Goal: Transaction & Acquisition: Purchase product/service

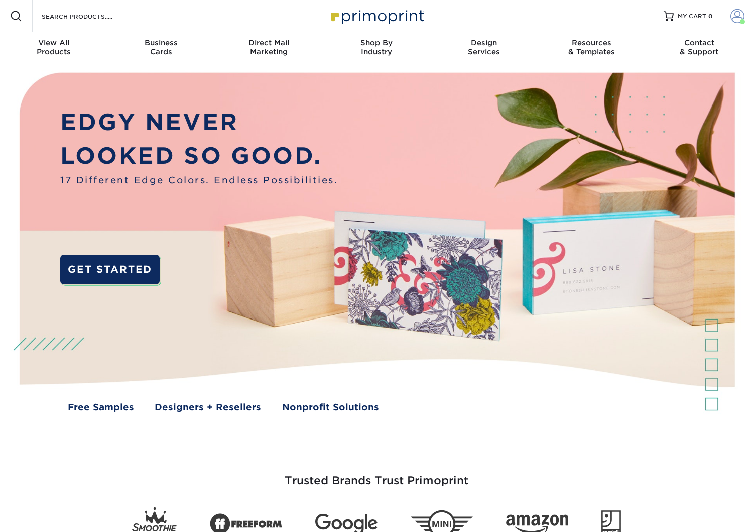
click at [730, 21] on link "Account" at bounding box center [737, 16] width 32 height 32
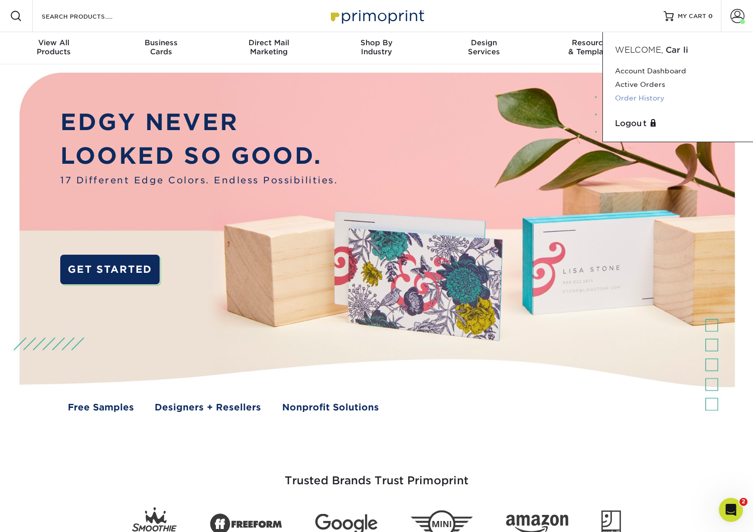
click at [629, 95] on link "Order History" at bounding box center [678, 98] width 126 height 14
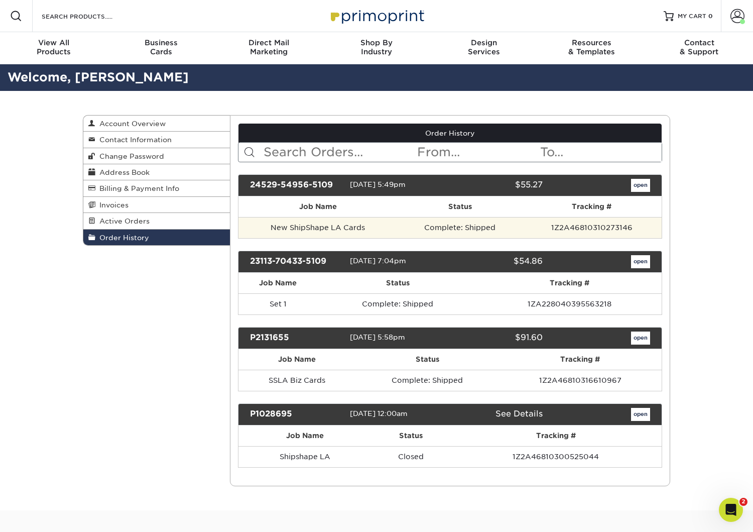
click at [442, 229] on td "Complete: Shipped" at bounding box center [460, 227] width 125 height 21
click at [312, 228] on td "New ShipShape LA Cards" at bounding box center [318, 227] width 160 height 21
click at [311, 228] on td "New ShipShape LA Cards" at bounding box center [318, 227] width 160 height 21
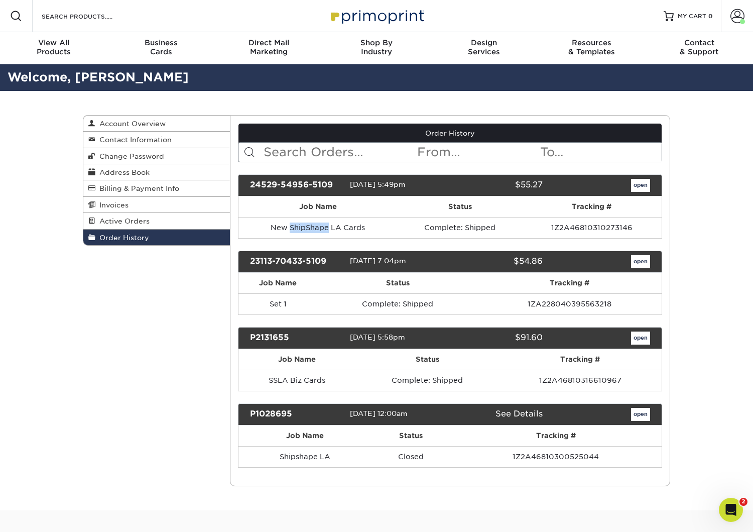
click at [643, 184] on link "open" at bounding box center [640, 185] width 19 height 13
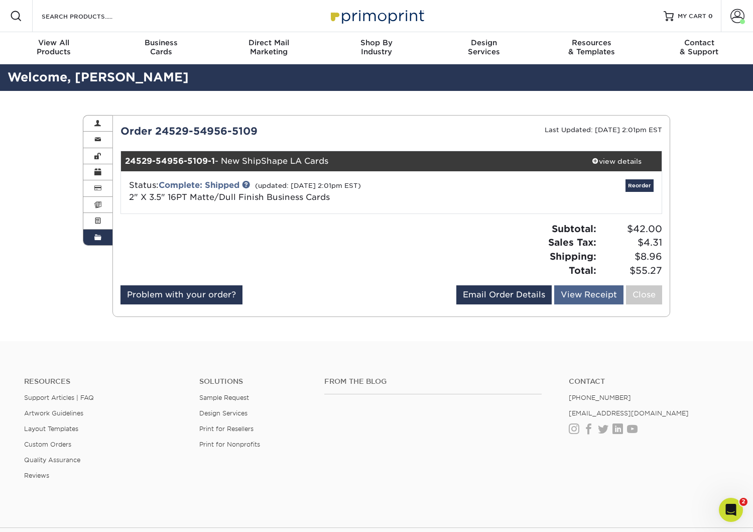
click at [589, 295] on link "View Receipt" at bounding box center [588, 294] width 69 height 19
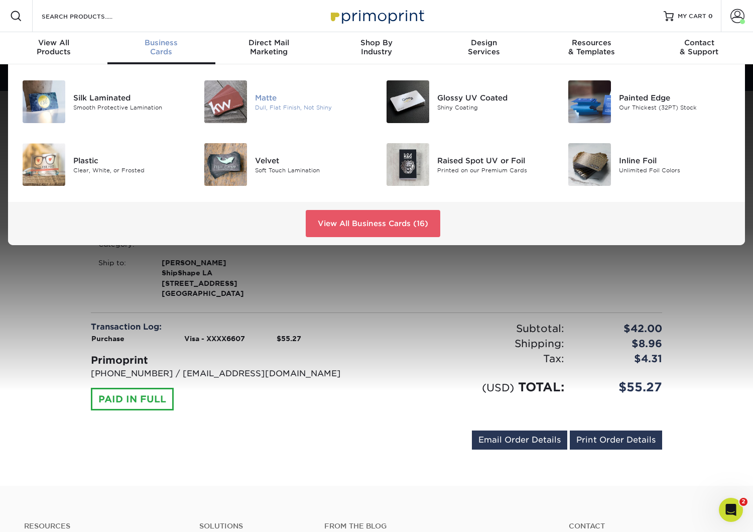
click at [284, 112] on div "Matte Dull, Flat Finish, Not Shiny" at bounding box center [316, 101] width 122 height 43
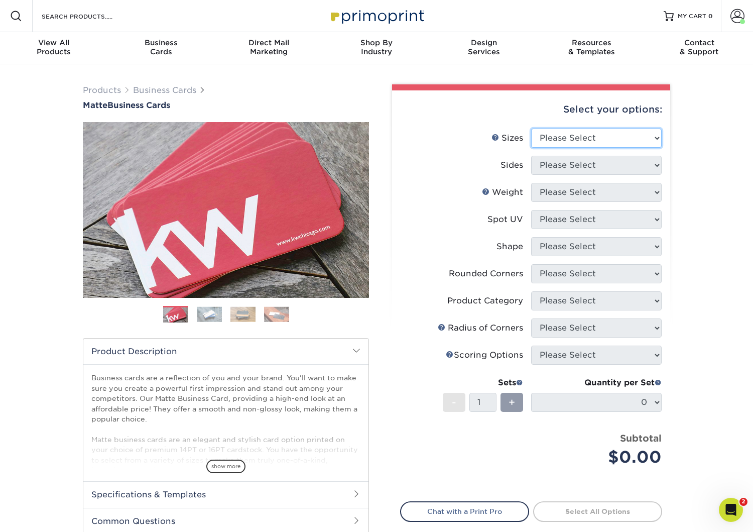
select select "2.00x3.50"
select select "13abbda7-1d64-4f25-8bb2-c179b224825d"
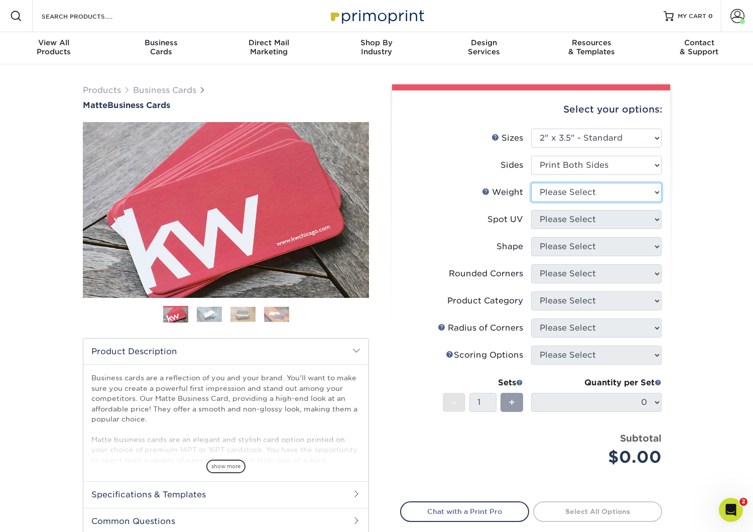
select select "16PT"
select select "3"
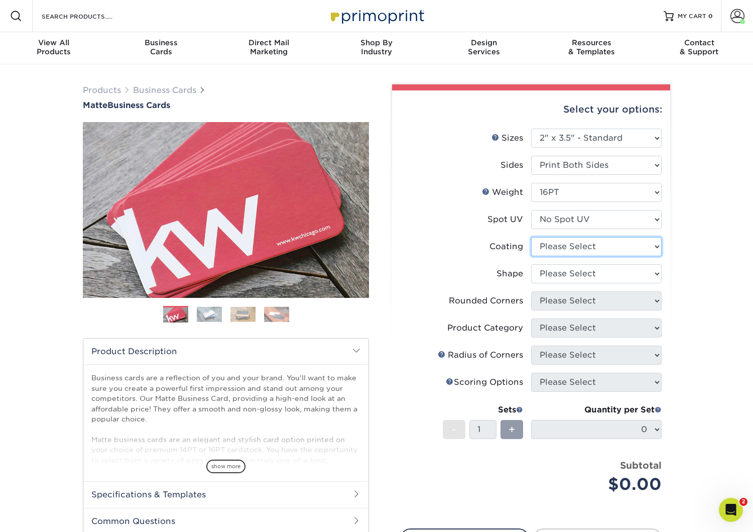
select select "121bb7b5-3b4d-429f-bd8d-bbf80e953313"
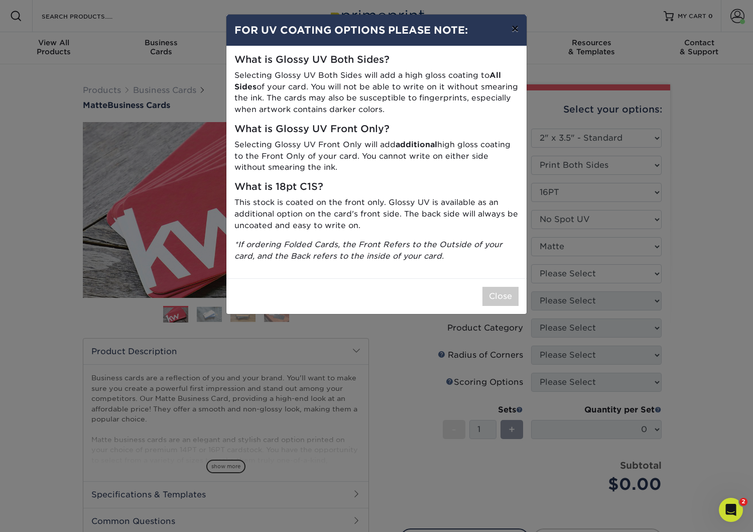
click at [513, 26] on button "×" at bounding box center [515, 29] width 23 height 28
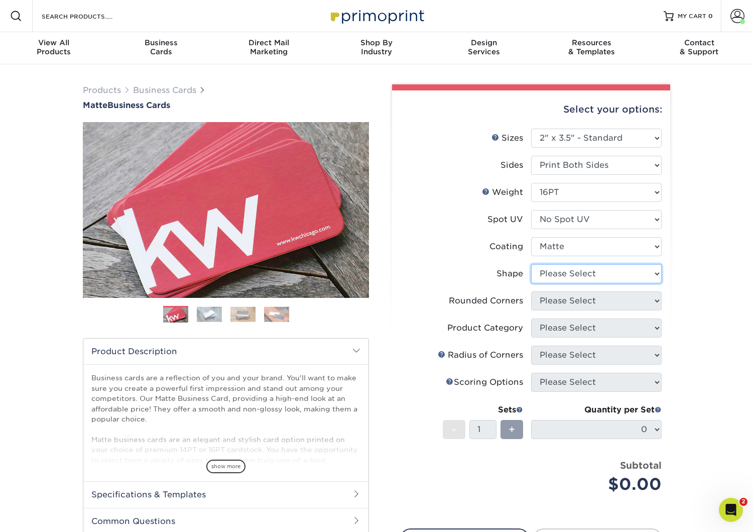
select select "standard"
select select "0"
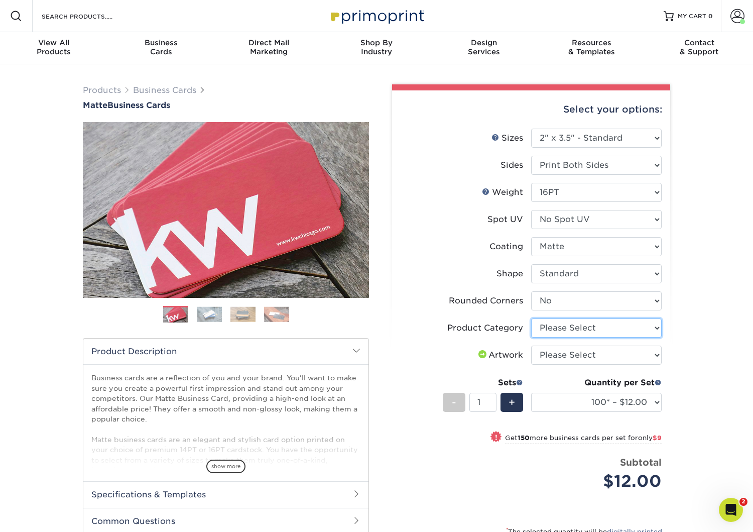
select select "3b5148f1-0588-4f88-a218-97bcfdce65c1"
select select "upload"
select select "250* – $21.00"
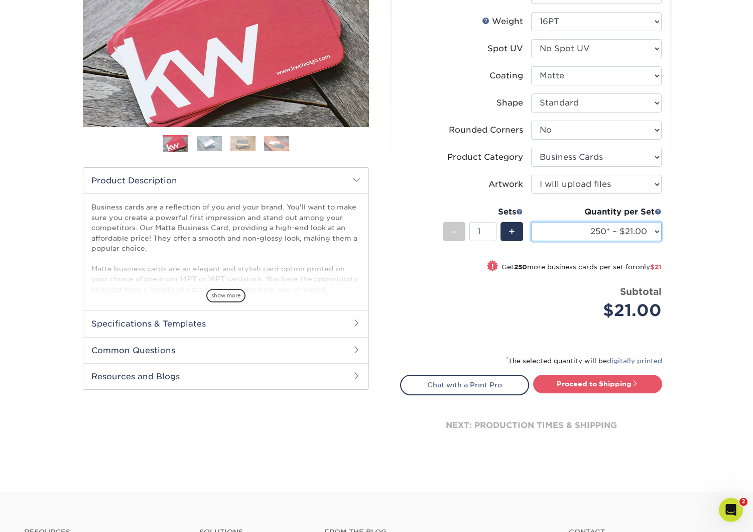
scroll to position [181, 0]
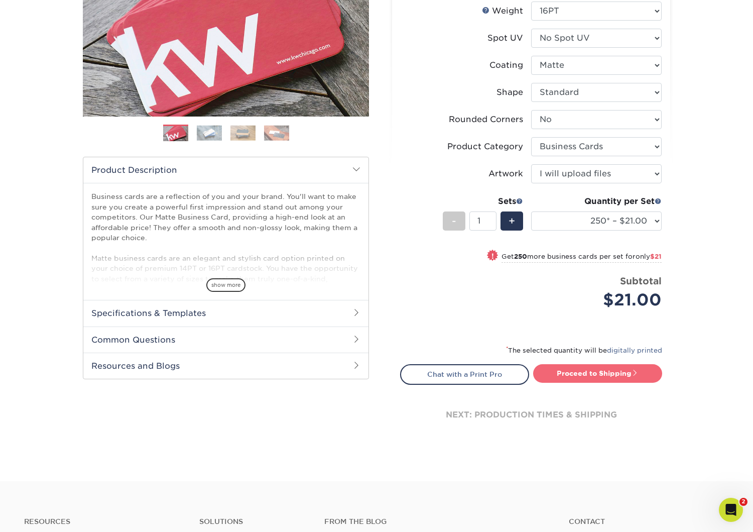
click at [567, 373] on link "Proceed to Shipping" at bounding box center [597, 373] width 129 height 18
type input "Set 1"
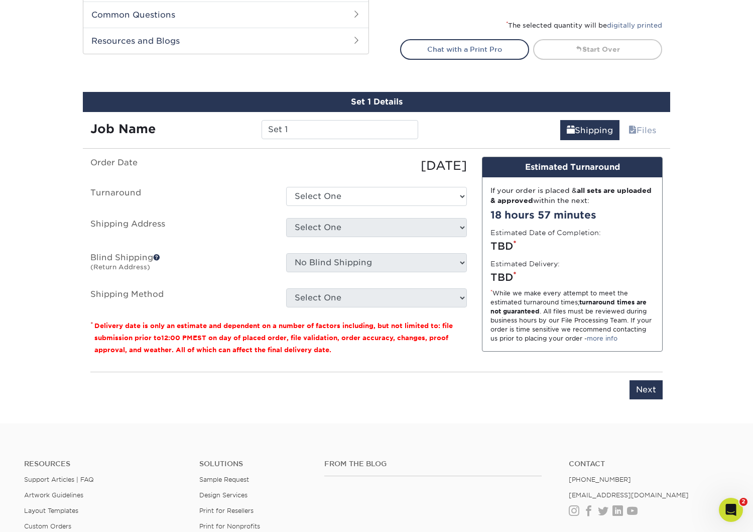
scroll to position [572, 0]
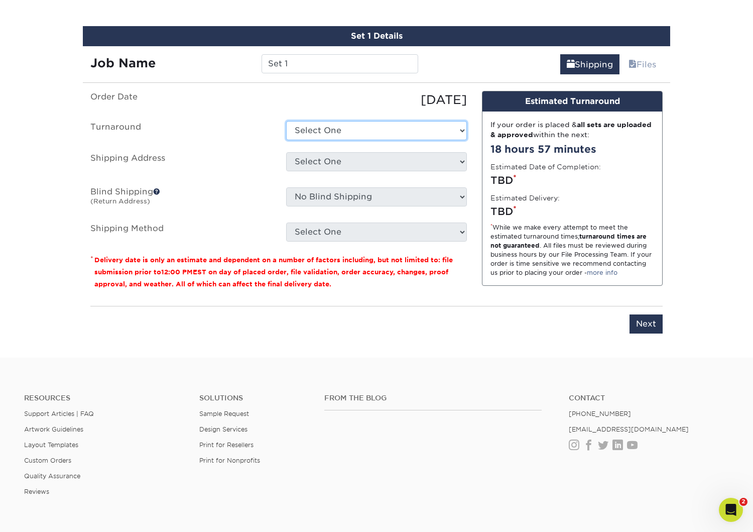
select select "23721297-b68b-4846-ba83-3171e6bd9d78"
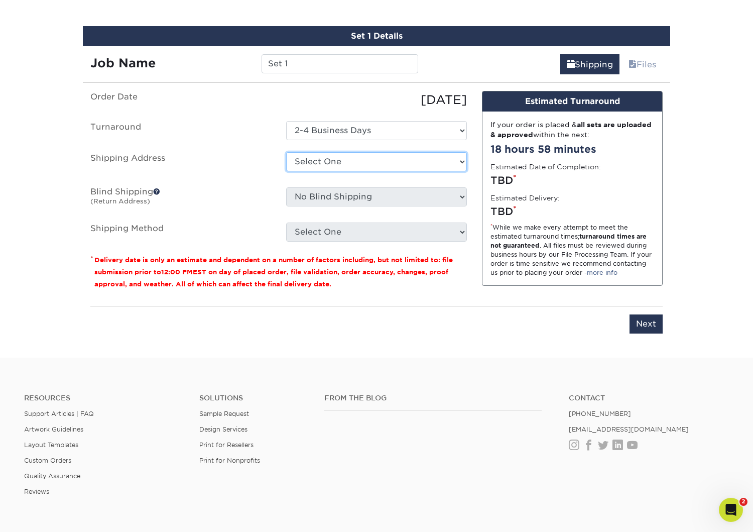
select select "264264"
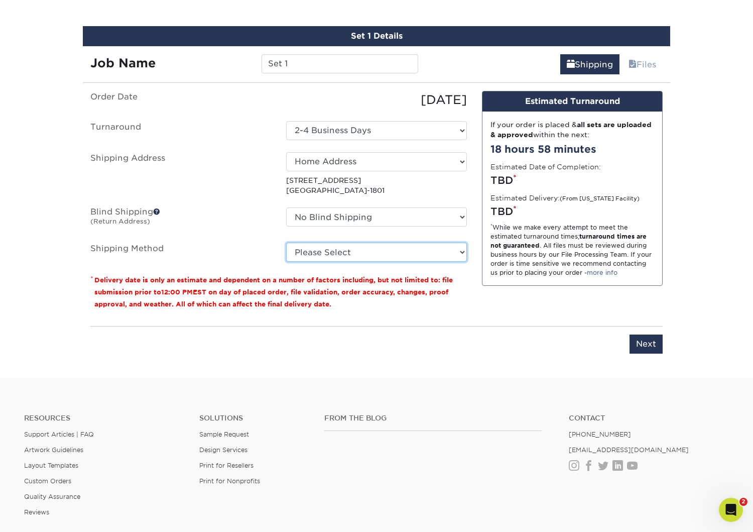
select select "03"
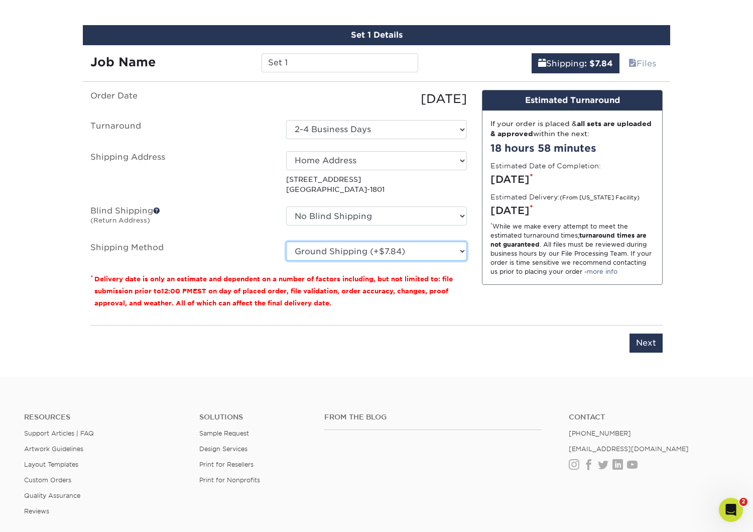
scroll to position [573, 1]
click at [643, 340] on input "Next" at bounding box center [646, 342] width 33 height 19
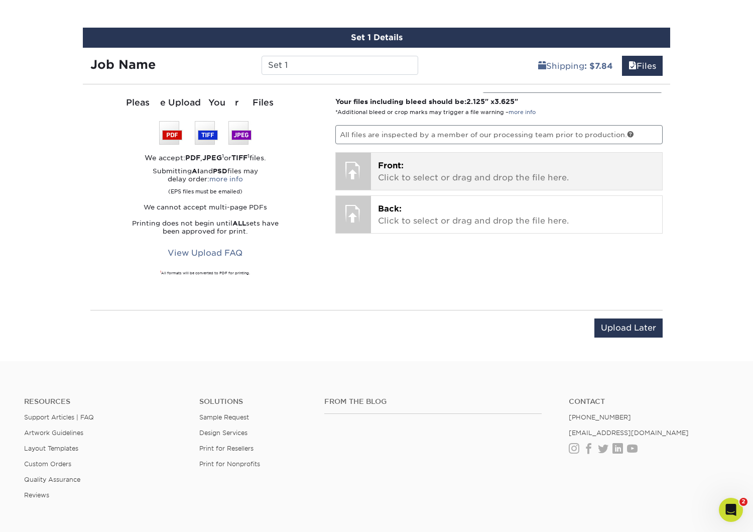
scroll to position [570, 0]
click at [393, 174] on p "Front: Click to select or drag and drop the file here." at bounding box center [517, 172] width 278 height 24
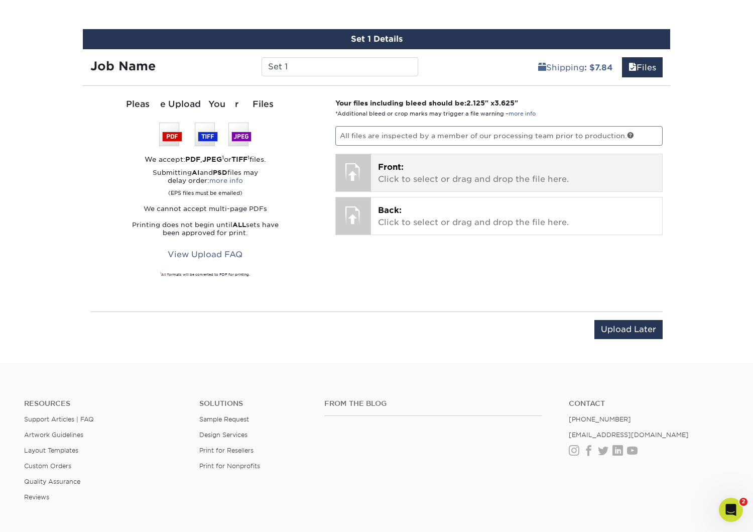
click at [406, 182] on p "Front: Click to select or drag and drop the file here." at bounding box center [517, 173] width 278 height 24
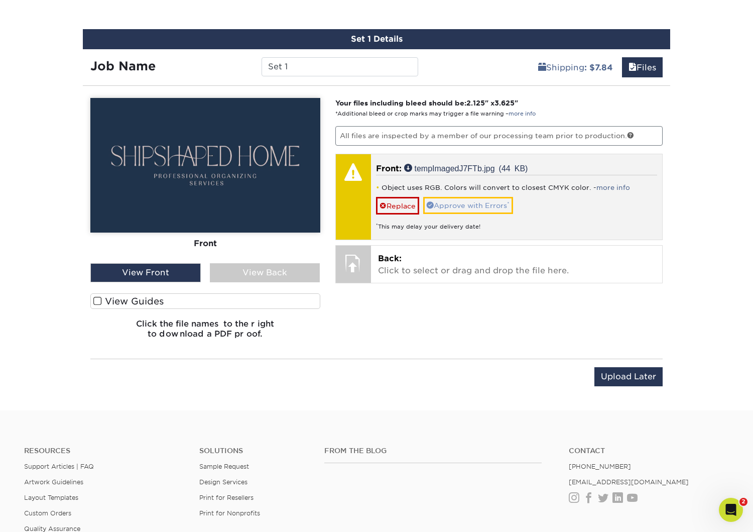
click at [470, 206] on link "Approve with Errors *" at bounding box center [468, 205] width 90 height 17
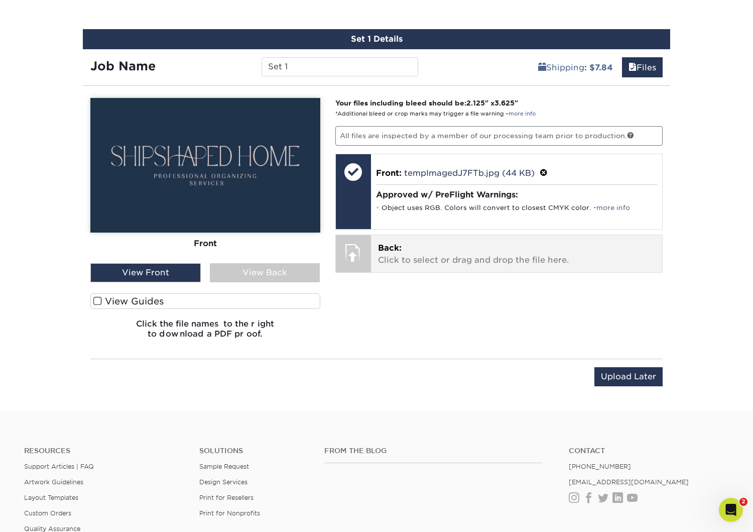
click at [409, 258] on p "Back: Click to select or drag and drop the file here." at bounding box center [517, 254] width 278 height 24
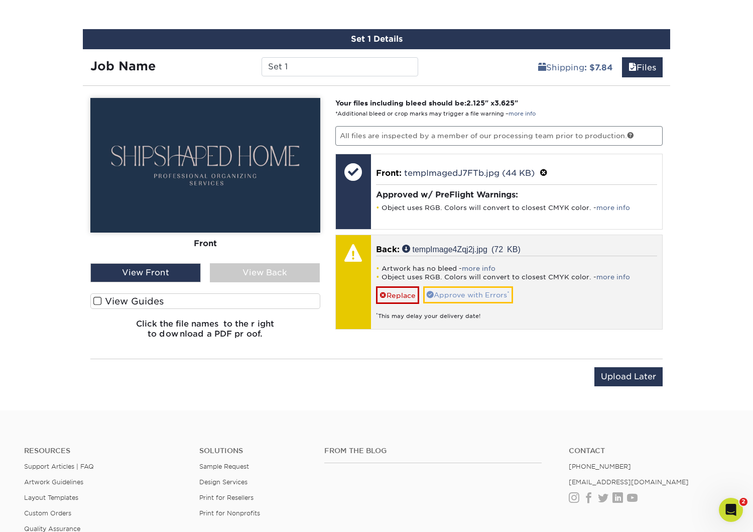
click at [465, 290] on link "Approve with Errors *" at bounding box center [468, 294] width 90 height 17
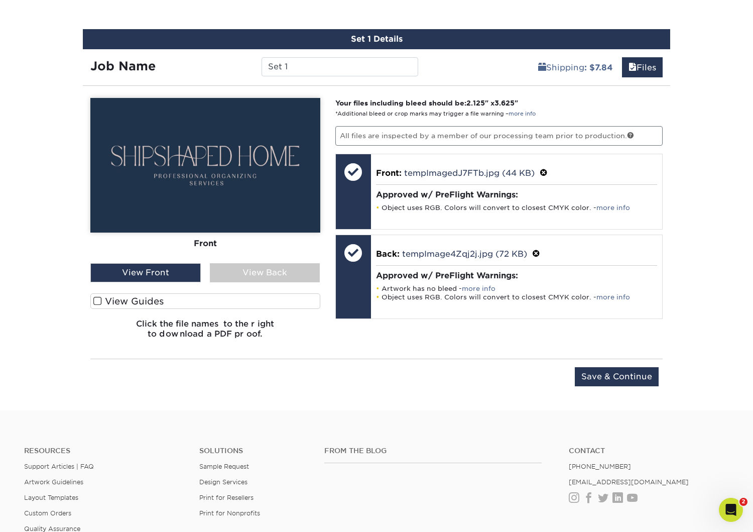
click at [281, 275] on div "View Back" at bounding box center [265, 272] width 110 height 19
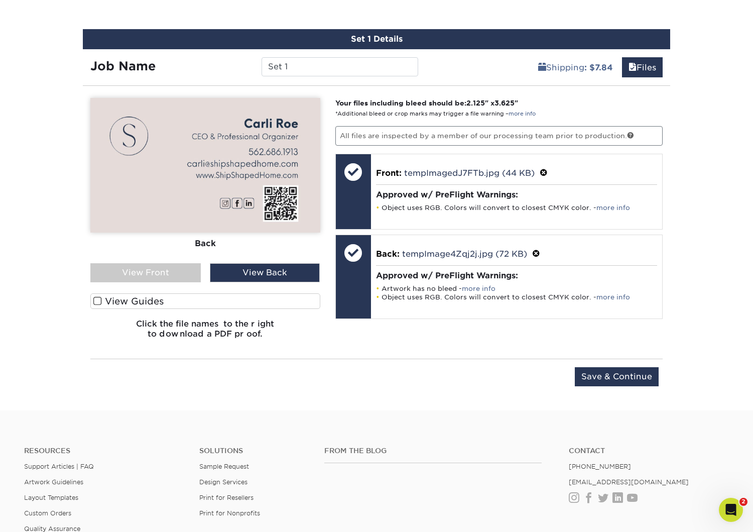
click at [156, 275] on div "View Front" at bounding box center [145, 272] width 110 height 19
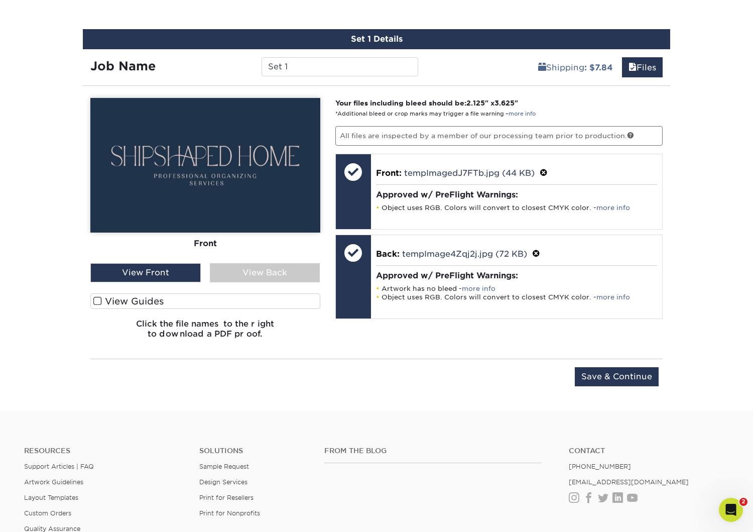
click at [620, 378] on input "Save & Continue" at bounding box center [617, 376] width 84 height 19
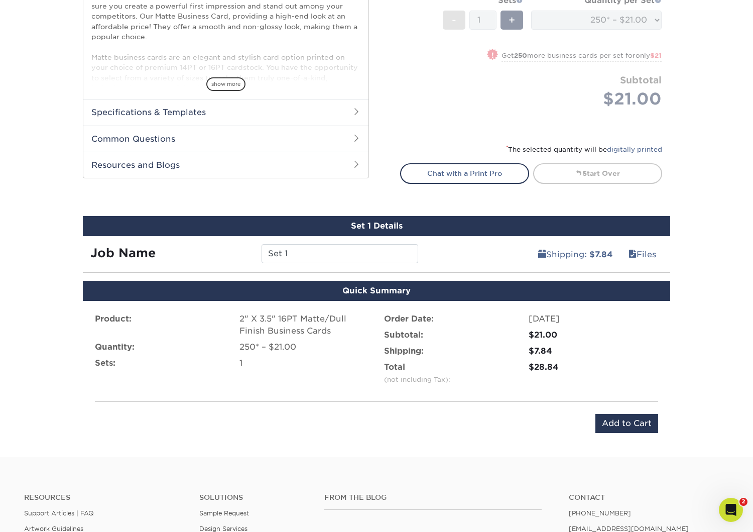
scroll to position [383, 0]
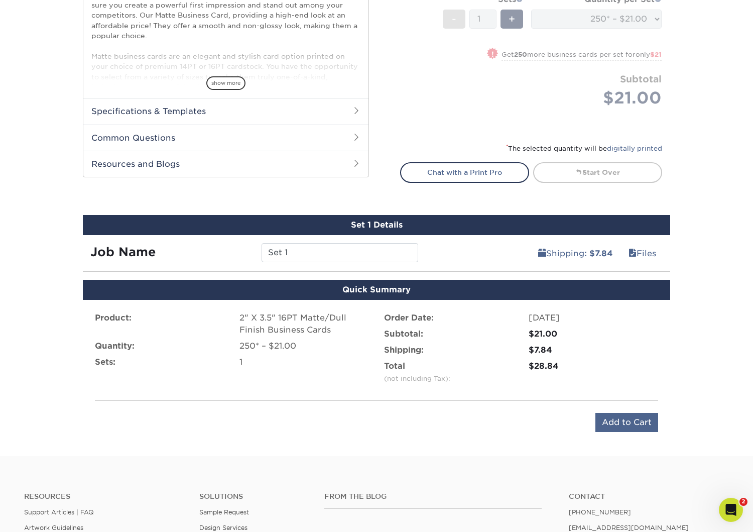
click at [640, 419] on input "Add to Cart" at bounding box center [626, 422] width 63 height 19
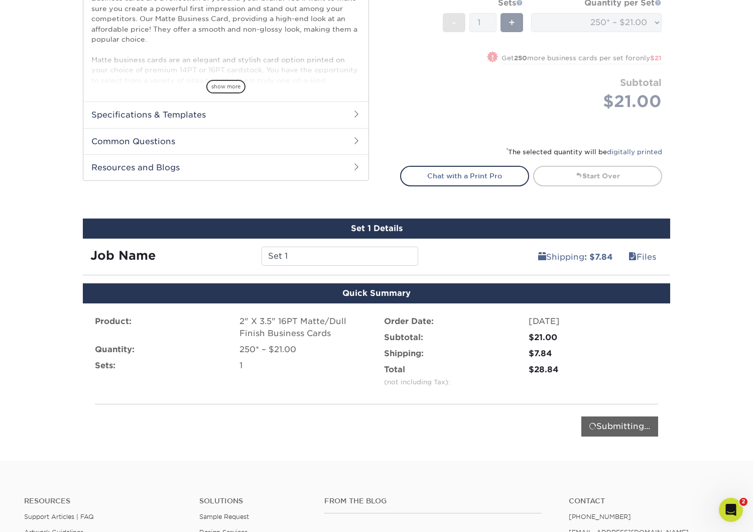
scroll to position [379, 0]
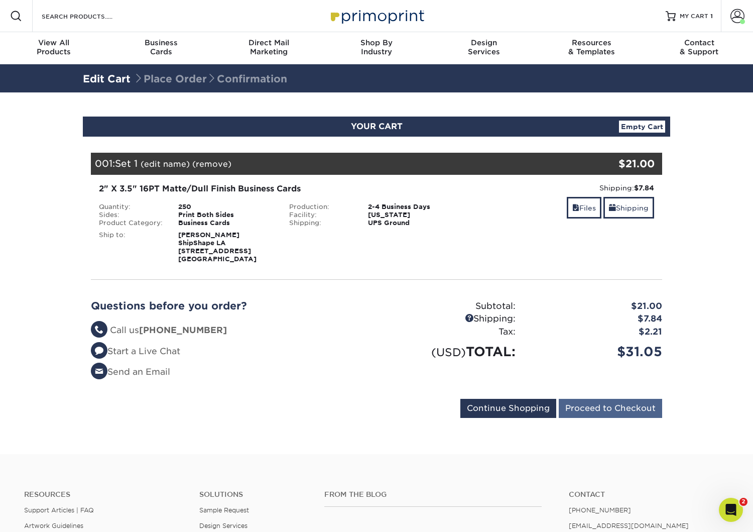
click at [592, 407] on input "Proceed to Checkout" at bounding box center [610, 408] width 103 height 19
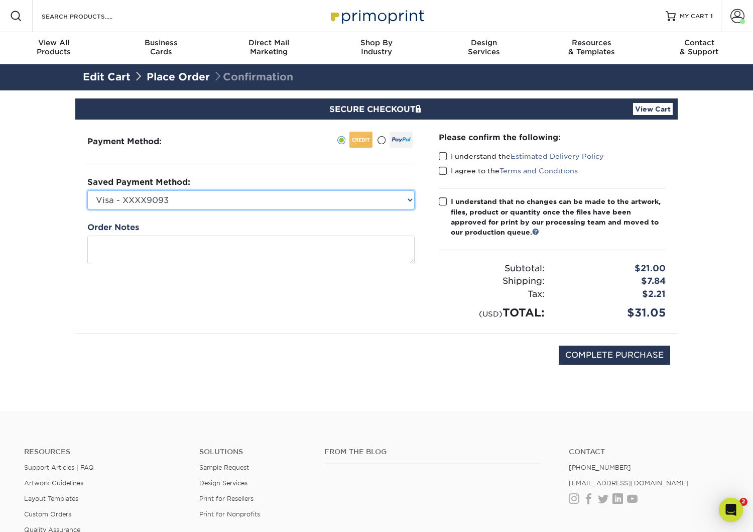
select select "69683"
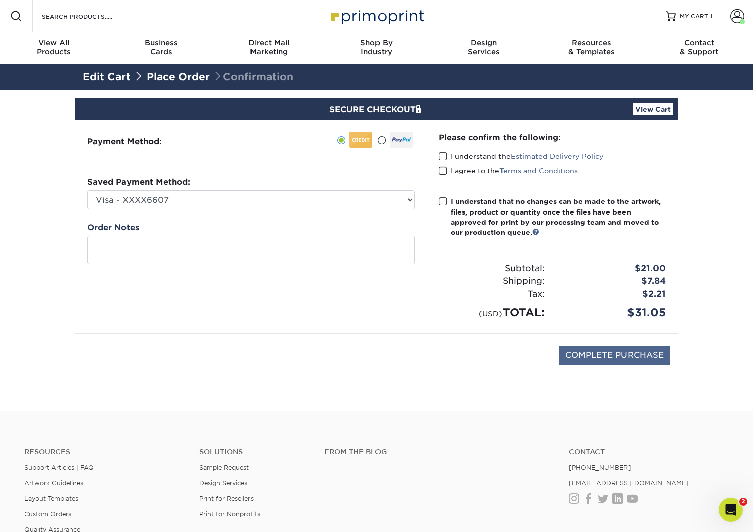
click at [608, 352] on input "COMPLETE PURCHASE" at bounding box center [614, 354] width 111 height 19
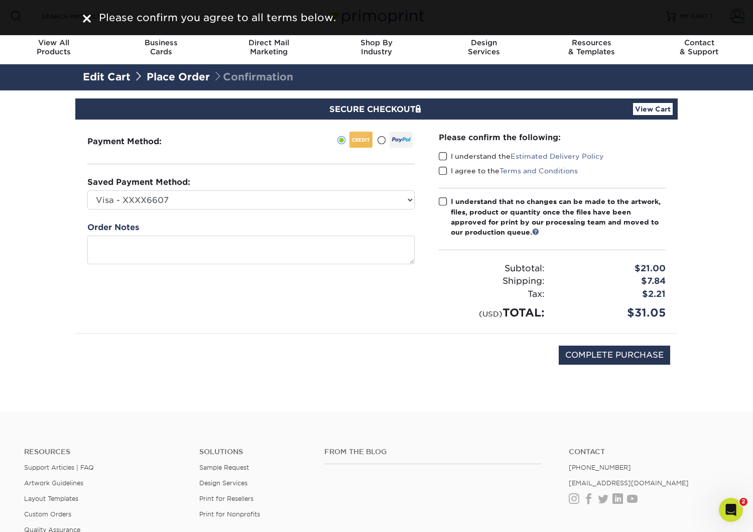
click at [443, 157] on span at bounding box center [443, 157] width 9 height 10
click at [0, 0] on input "I understand the Estimated Delivery Policy" at bounding box center [0, 0] width 0 height 0
click at [441, 170] on span at bounding box center [443, 171] width 9 height 10
click at [0, 0] on input "I agree to the Terms and Conditions" at bounding box center [0, 0] width 0 height 0
click at [444, 203] on span at bounding box center [443, 202] width 9 height 10
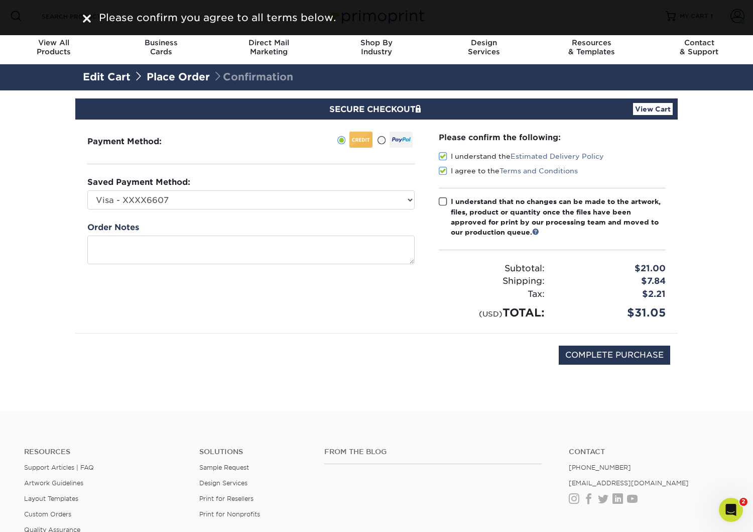
click at [0, 0] on input "I understand that no changes can be made to the artwork, files, product or quan…" at bounding box center [0, 0] width 0 height 0
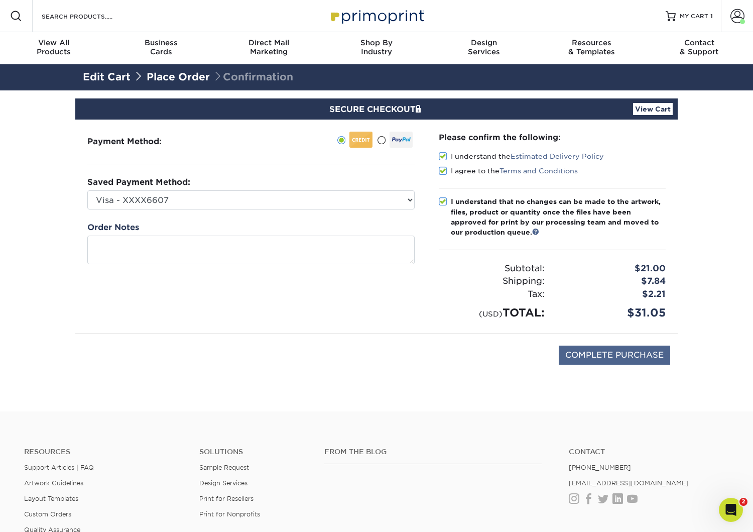
click at [605, 352] on input "COMPLETE PURCHASE" at bounding box center [614, 354] width 111 height 19
type input "PROCESSING, PLEASE WAIT..."
